Goal: Task Accomplishment & Management: Manage account settings

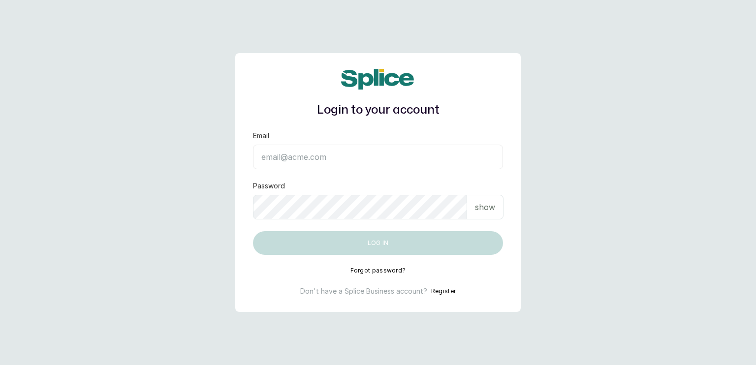
type input "sanctuarybywh@gmail.com"
click at [479, 209] on p "show" at bounding box center [485, 207] width 20 height 12
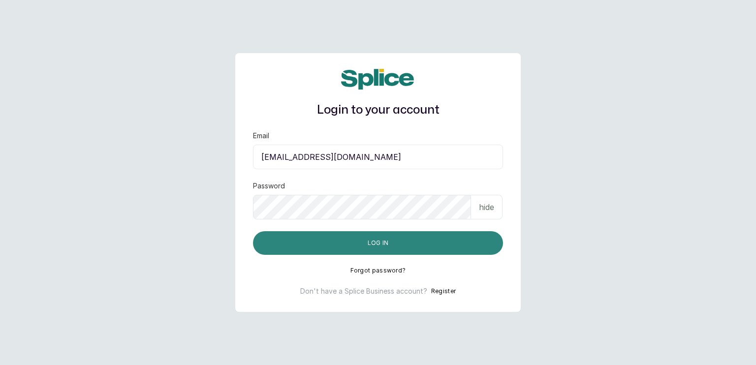
click at [378, 239] on button "Log in" at bounding box center [378, 243] width 250 height 24
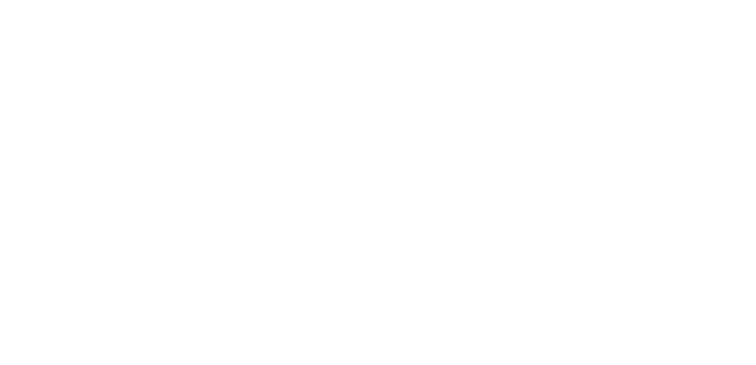
click at [417, 0] on html at bounding box center [378, 0] width 756 height 0
